Goal: Check status: Check status

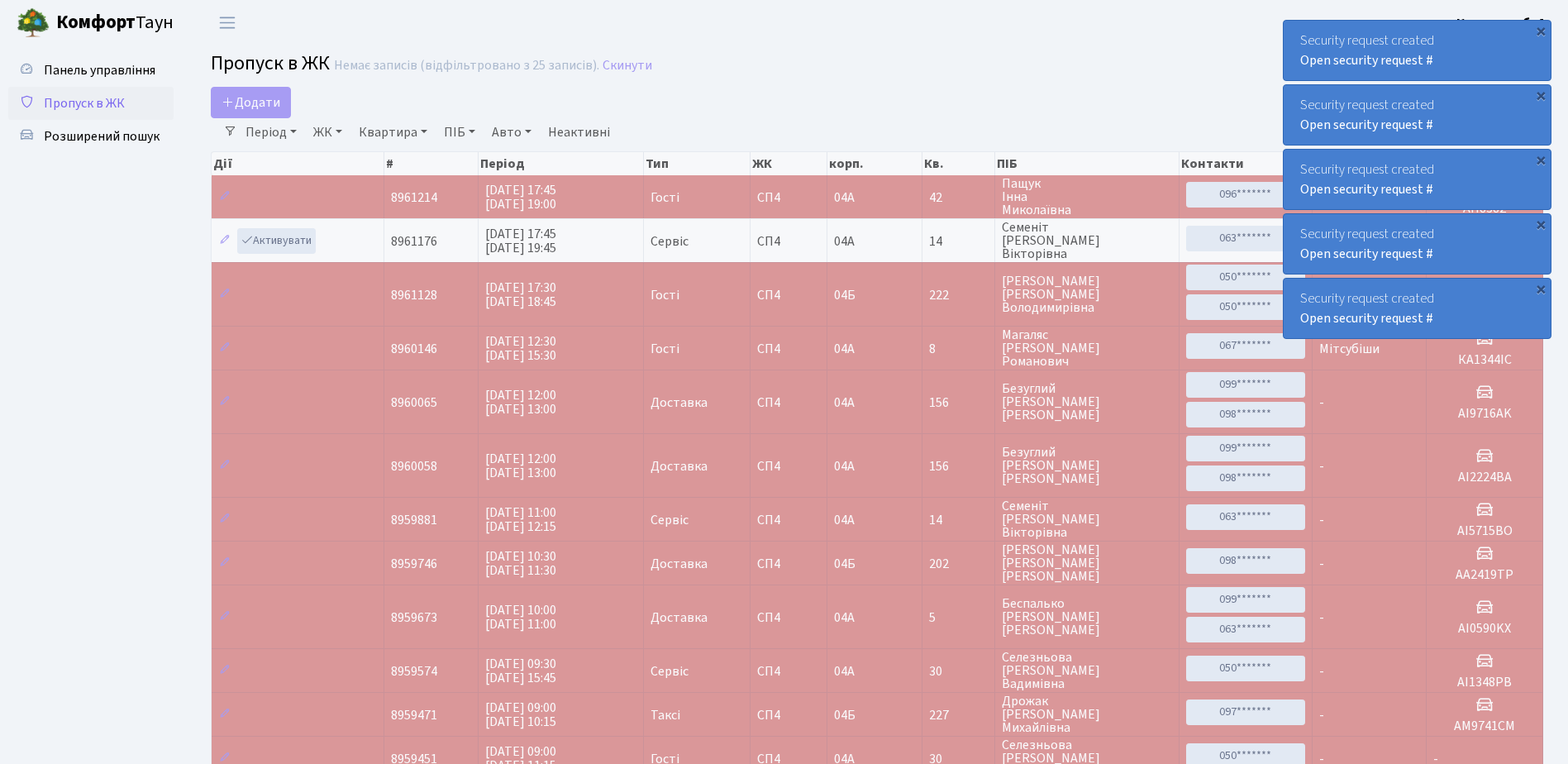
select select "25"
click at [1294, 47] on div "Security request created Open security request #" at bounding box center [1417, 50] width 267 height 60
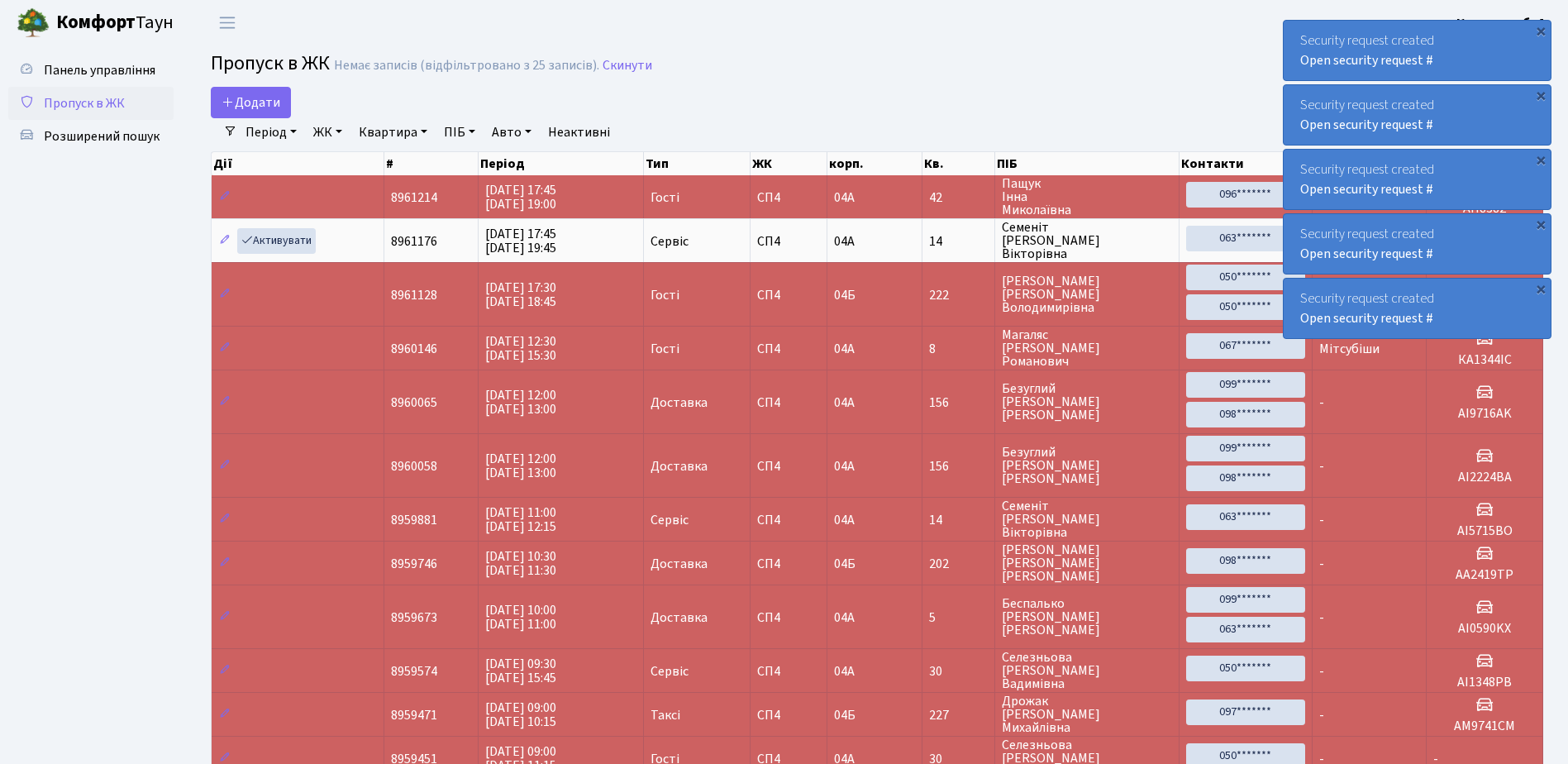
click at [1294, 47] on div "Security request created Open security request #" at bounding box center [1417, 50] width 267 height 60
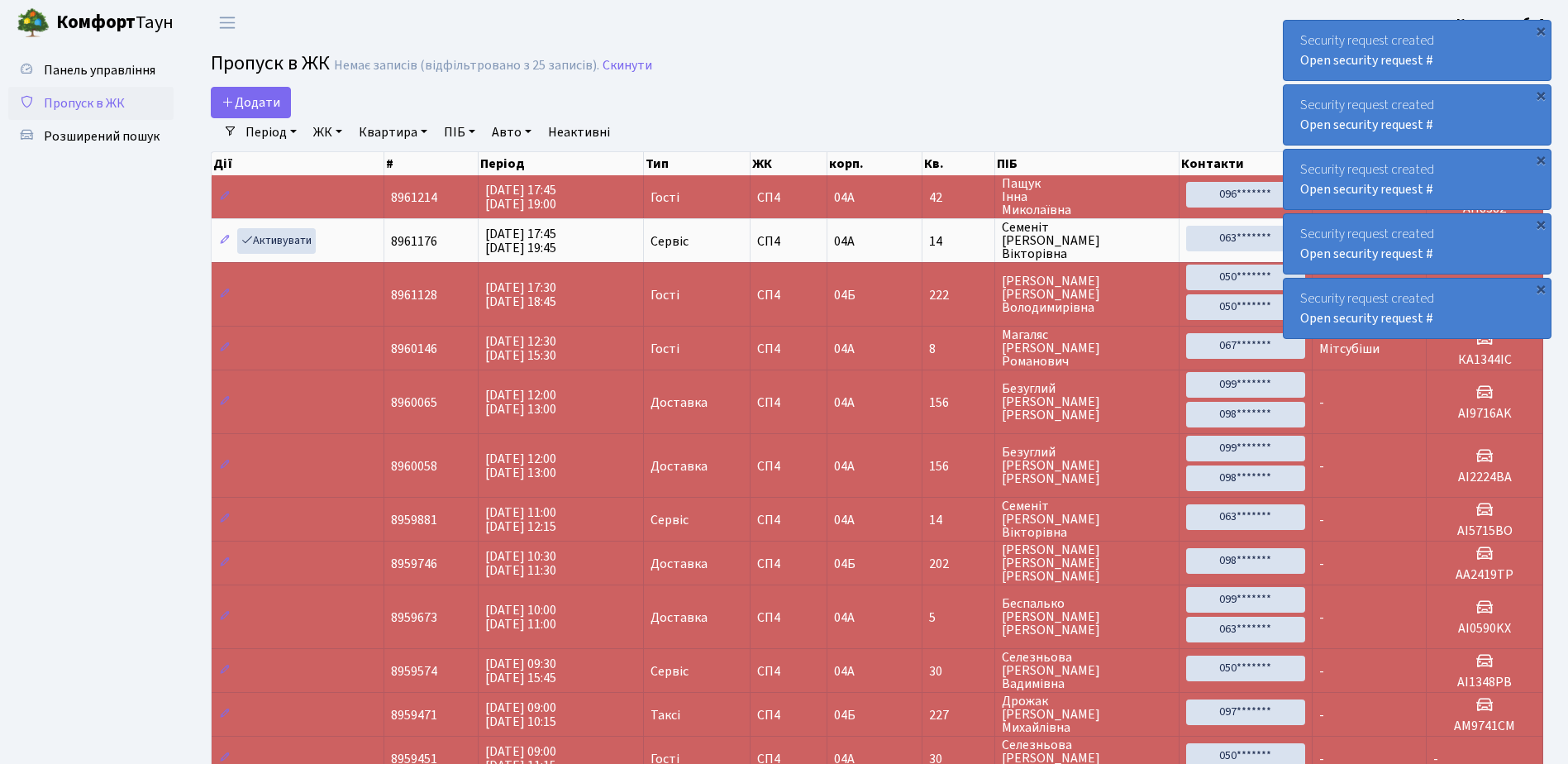
click at [1294, 47] on div "Security request created Open security request #" at bounding box center [1417, 50] width 267 height 60
click at [1294, 33] on div "Security request created Open security request #" at bounding box center [1417, 50] width 267 height 60
click at [1294, 34] on div "Security request created Open security request #" at bounding box center [1417, 50] width 267 height 60
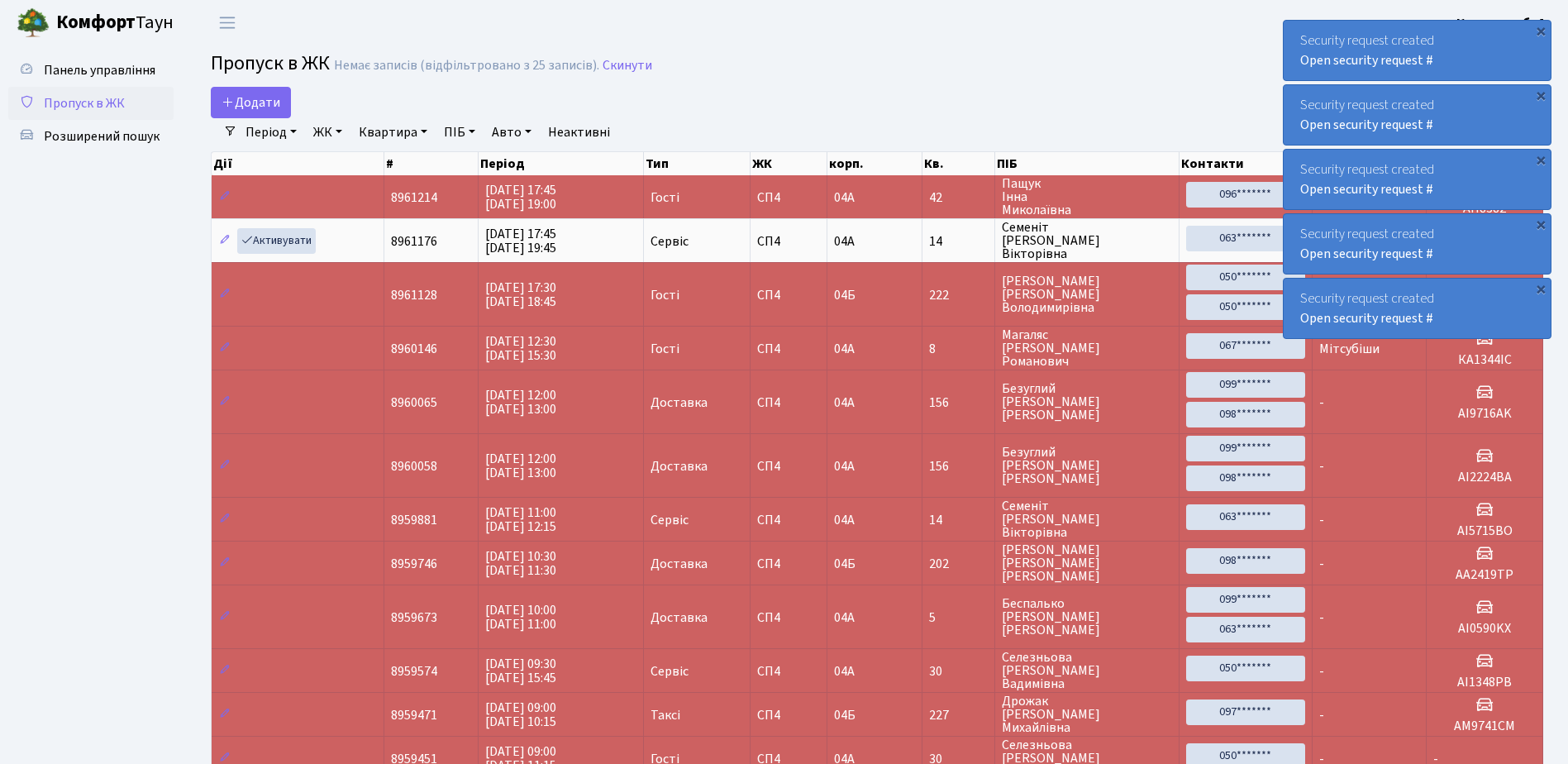
click at [1294, 34] on div "Security request created Open security request #" at bounding box center [1417, 50] width 267 height 60
click at [1297, 34] on div "Security request created Open security request #" at bounding box center [1417, 50] width 267 height 60
click at [1458, 63] on div "Security request created Open security request #" at bounding box center [1417, 50] width 267 height 60
click at [1463, 70] on div "Security request created Open security request #" at bounding box center [1417, 50] width 267 height 60
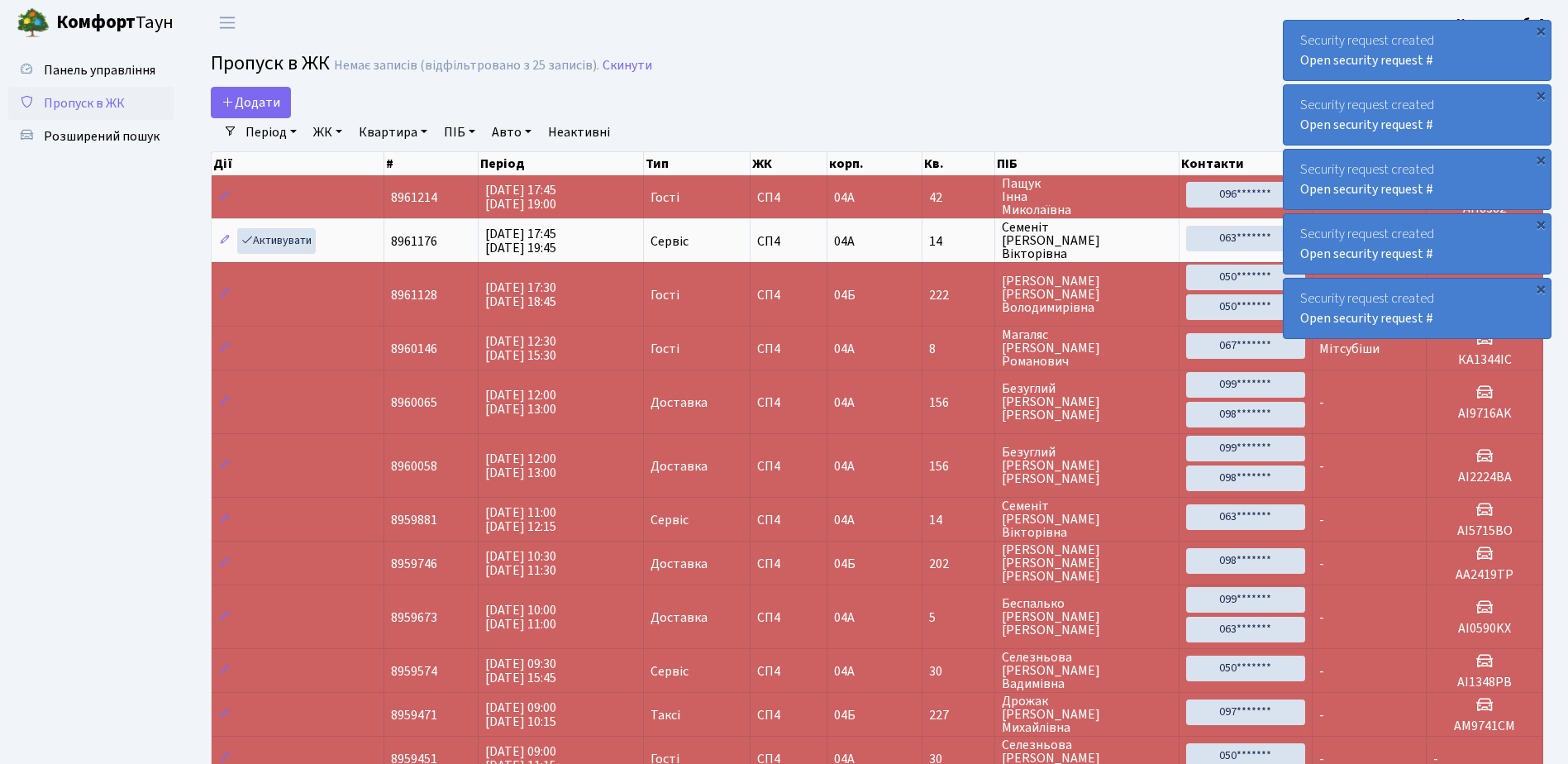
click at [1463, 70] on div "Security request created Open security request #" at bounding box center [1417, 50] width 267 height 60
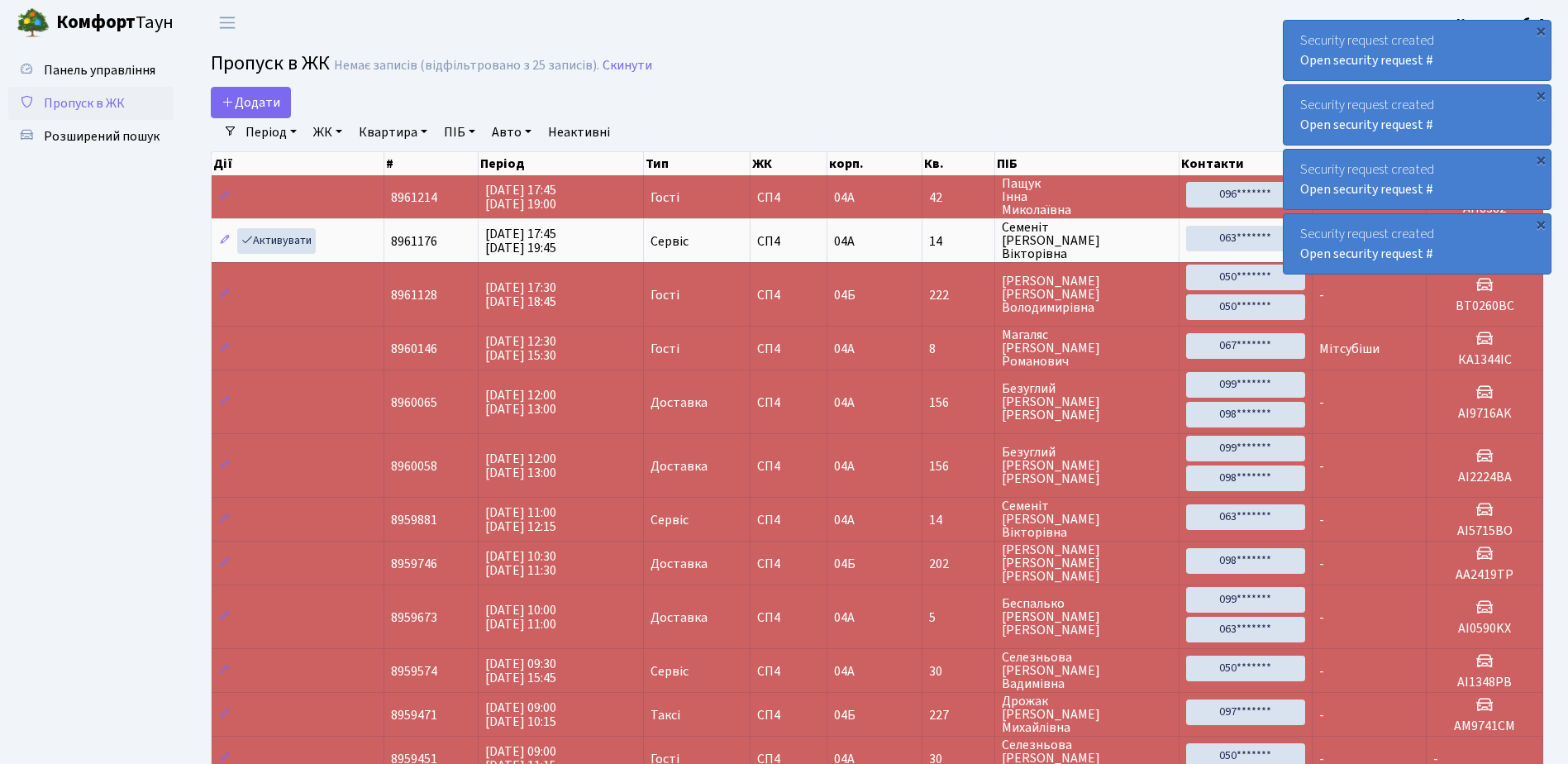
click at [1463, 70] on div "Security request created Open security request #" at bounding box center [1417, 50] width 267 height 60
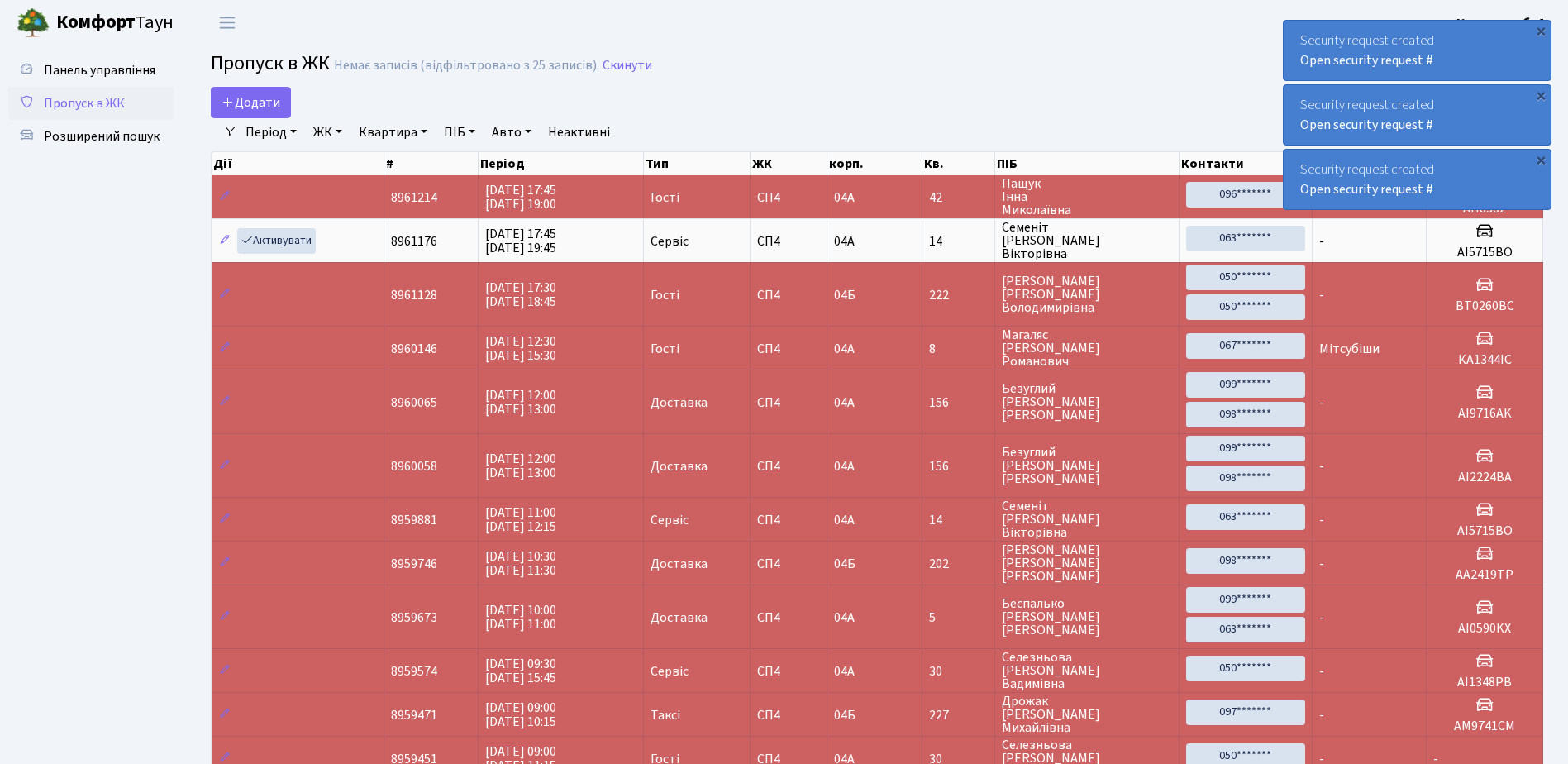
click at [1463, 70] on div "Security request created Open security request #" at bounding box center [1417, 50] width 267 height 60
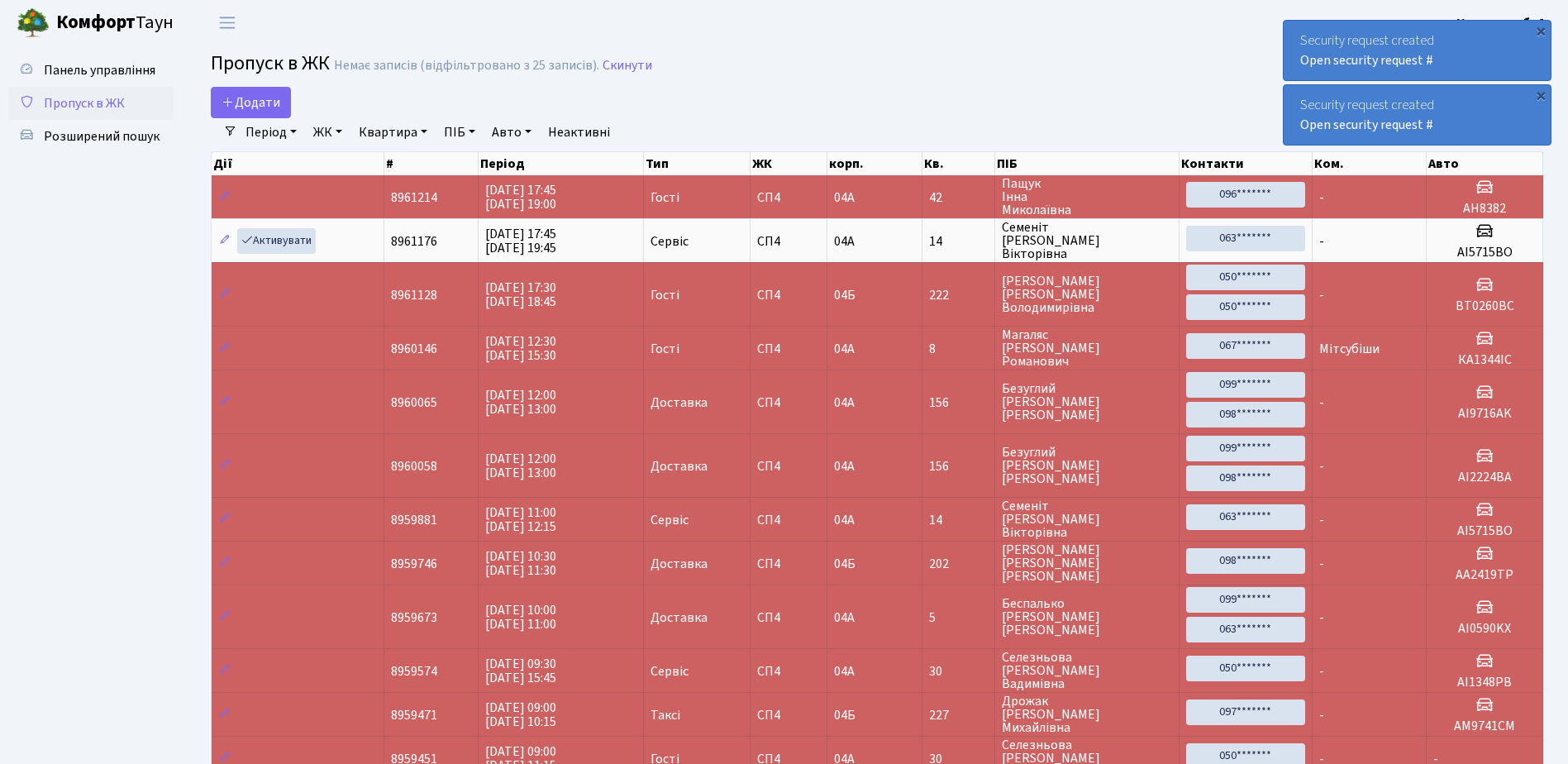
click at [1463, 70] on div "Security request created Open security request #" at bounding box center [1417, 50] width 267 height 60
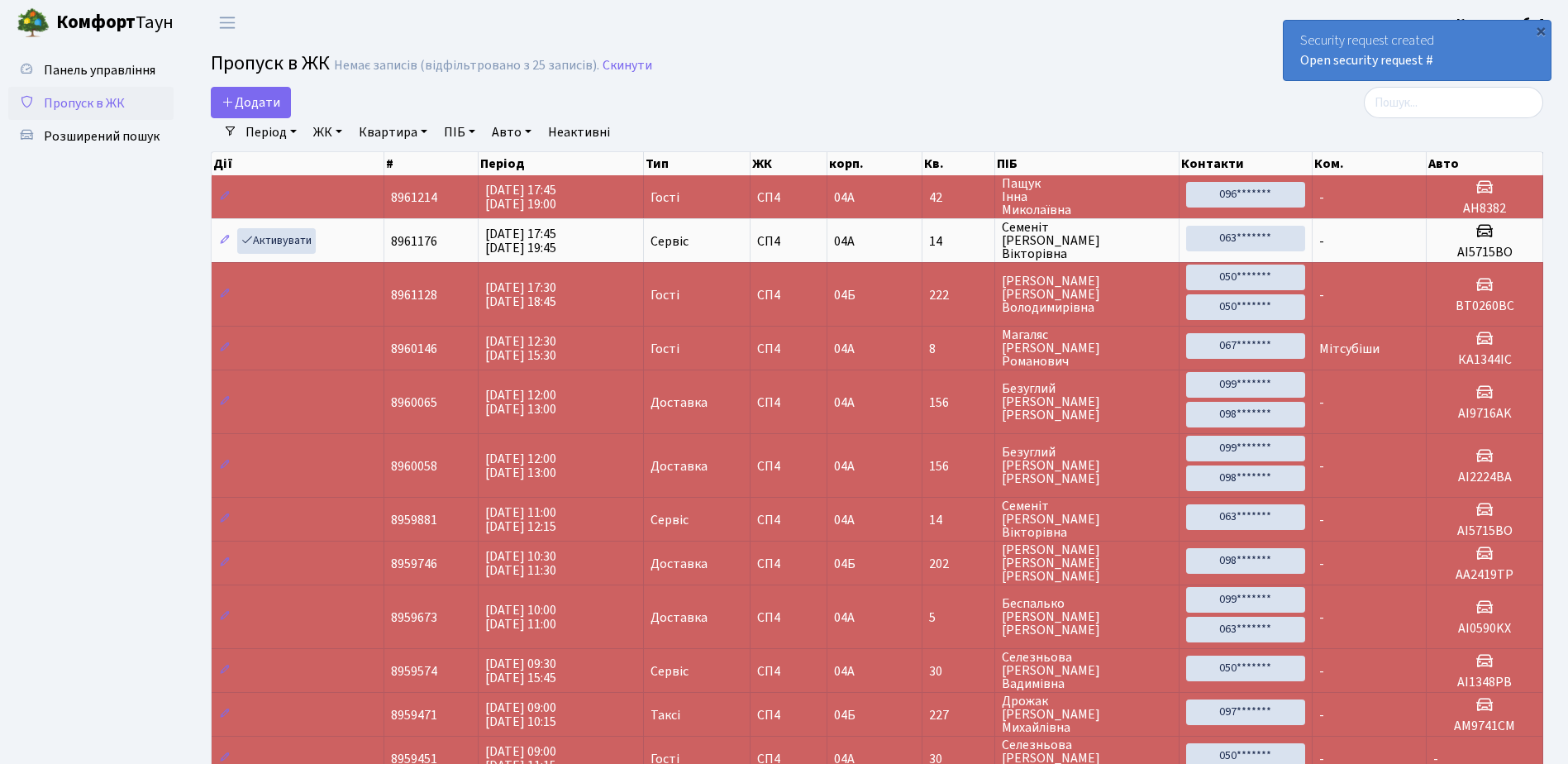
click at [1463, 70] on div "Security request created Open security request #" at bounding box center [1417, 50] width 267 height 60
